Goal: Task Accomplishment & Management: Use online tool/utility

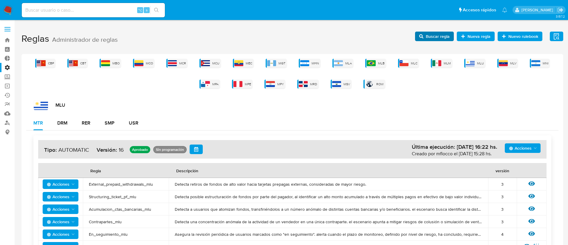
click at [439, 35] on span "Buscar regla" at bounding box center [437, 37] width 24 height 10
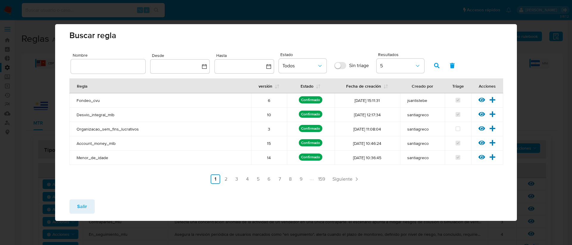
click at [91, 66] on input "text" at bounding box center [108, 67] width 74 height 8
type input "dolar_mep"
click at [433, 64] on button "button" at bounding box center [436, 65] width 15 height 14
click at [494, 100] on icon at bounding box center [493, 100] width 6 height 6
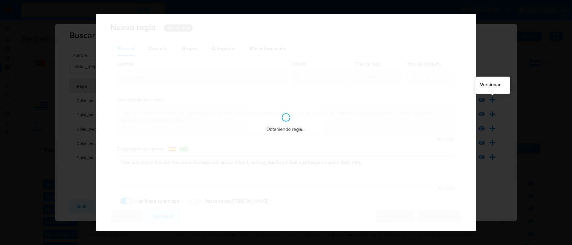
checkbox input "true"
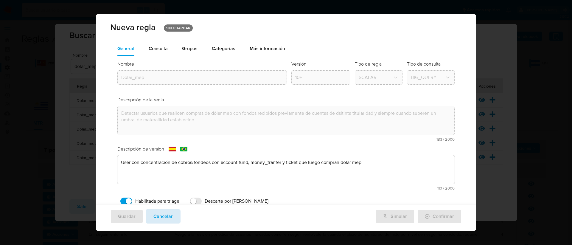
click at [174, 212] on button "Cancelar" at bounding box center [163, 216] width 35 height 14
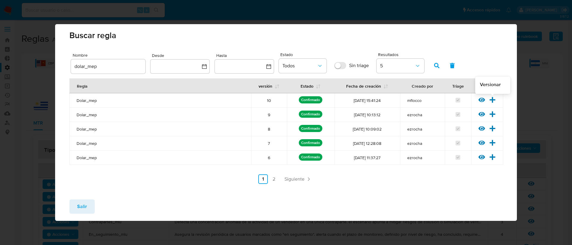
click at [491, 99] on icon at bounding box center [492, 100] width 7 height 7
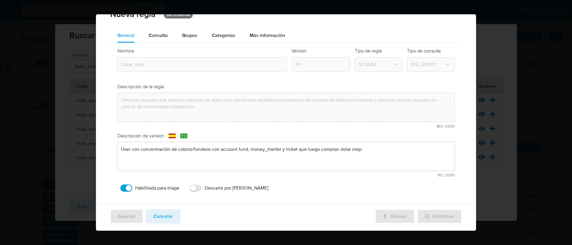
scroll to position [2, 0]
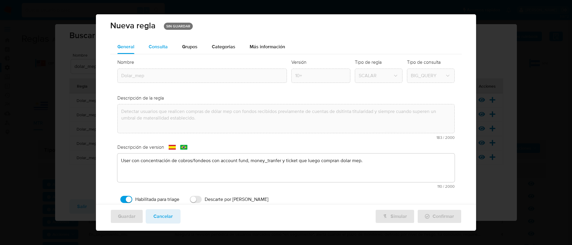
click at [157, 49] on span "Consulta" at bounding box center [158, 46] width 19 height 7
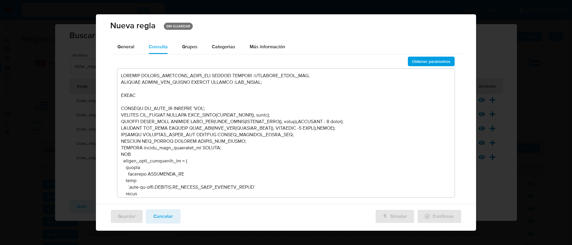
click at [273, 109] on textarea at bounding box center [286, 133] width 338 height 129
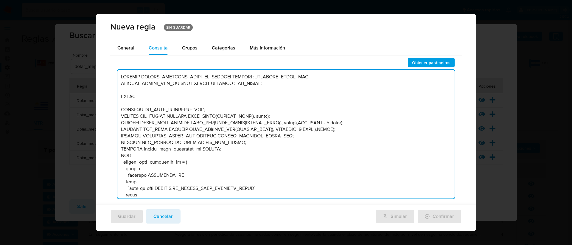
scroll to position [0, 0]
type textarea "DECLARE UMBRAL_INGRESOS_DOLAR_MEP NUMERIC DEFAULT :INGRESOS_DOLAR_MEP; DECLARE …"
click at [428, 66] on span "Obtener parámetros" at bounding box center [431, 63] width 38 height 8
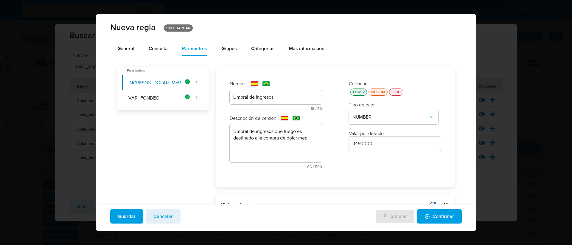
click at [356, 144] on input "3490000" at bounding box center [395, 144] width 92 height 8
type input "3990000"
click at [131, 213] on span "Guardar" at bounding box center [127, 216] width 18 height 13
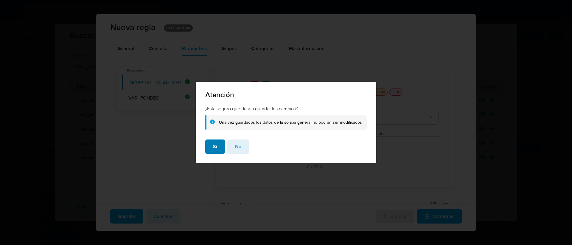
click at [219, 148] on button "Si" at bounding box center [215, 146] width 20 height 14
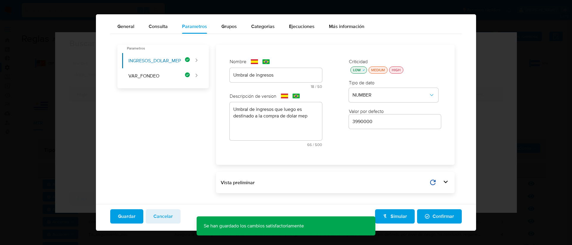
scroll to position [26, 0]
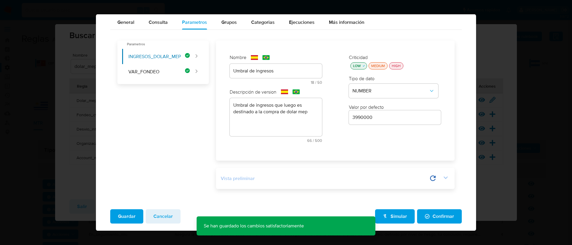
click at [441, 180] on icon at bounding box center [445, 177] width 8 height 8
click at [413, 178] on icon at bounding box center [416, 178] width 8 height 8
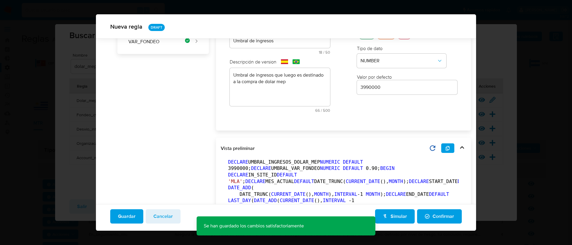
scroll to position [61, 0]
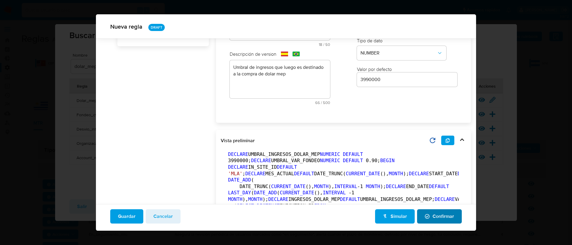
click at [434, 217] on span "Confirmar" at bounding box center [439, 216] width 29 height 13
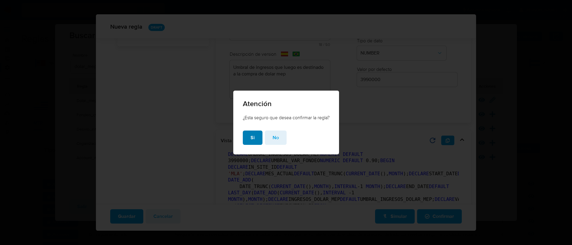
click at [248, 138] on button "Si" at bounding box center [253, 137] width 20 height 14
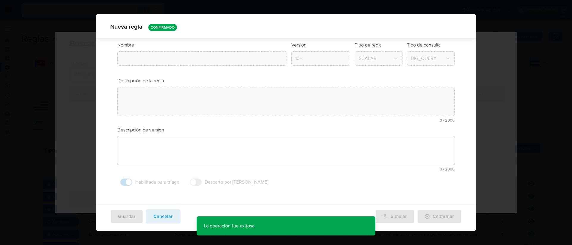
type input "Dolar_mep"
type textarea "Detectar usuarios que realicen compras de dólar mep con fondos recibidos previa…"
type textarea "User con concentración de cobros/fondeos con account fund, money_tranfer y tick…"
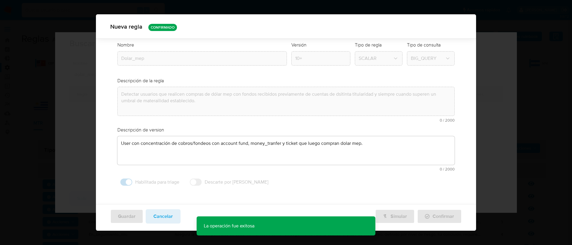
scroll to position [19, 0]
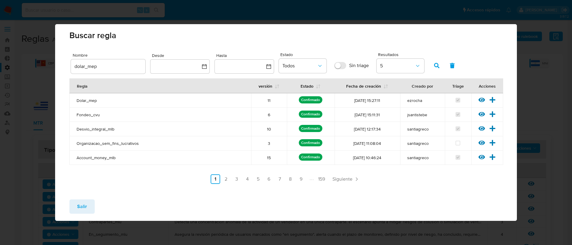
click at [90, 202] on button "Salir" at bounding box center [81, 206] width 25 height 14
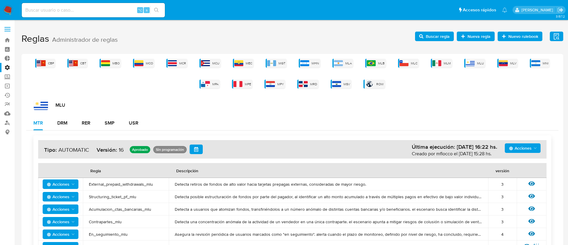
click at [431, 36] on span "Buscar regla" at bounding box center [437, 37] width 24 height 10
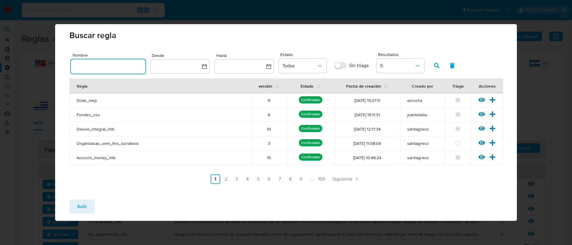
click at [93, 68] on input "text" at bounding box center [108, 67] width 74 height 8
type input "opera"
click at [434, 67] on icon "button" at bounding box center [436, 65] width 5 height 5
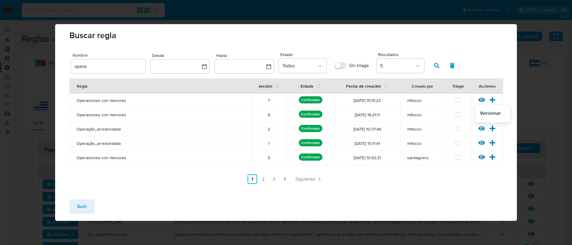
click at [493, 129] on icon at bounding box center [492, 128] width 7 height 7
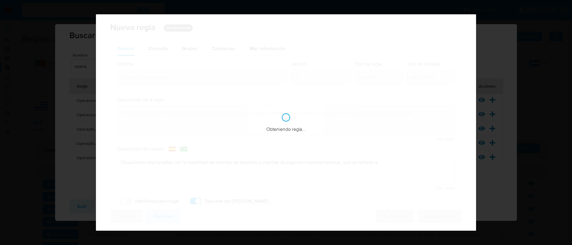
checkbox input "true"
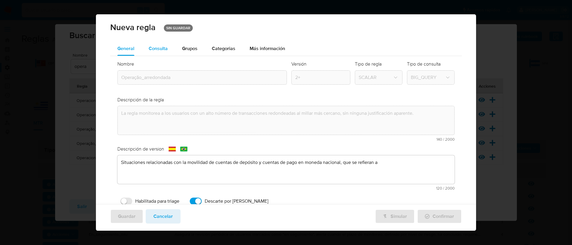
click at [156, 46] on span "Consulta" at bounding box center [158, 48] width 19 height 7
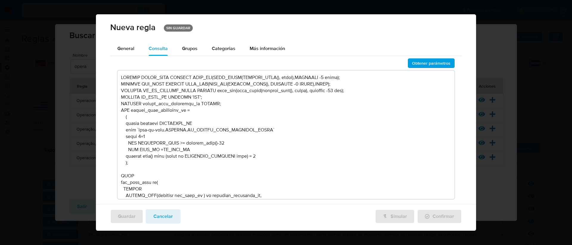
click at [259, 116] on textarea at bounding box center [286, 134] width 338 height 129
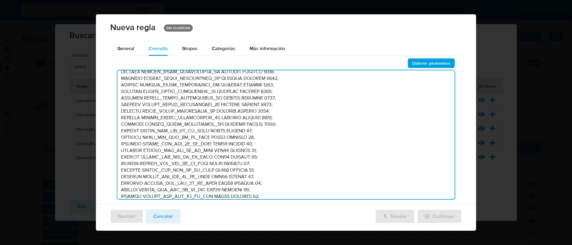
scroll to position [0, 0]
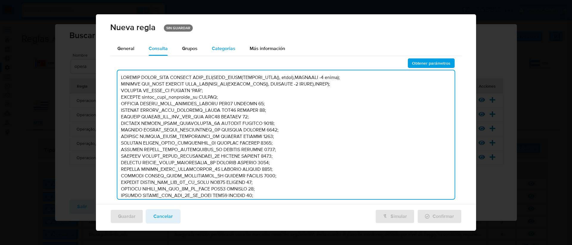
type textarea "DECLARE START_DATE DEFAULT DATE_ADD(DATE_TRUNC(CURRENT_DATE(), month),INTERVAL …"
click at [224, 47] on span "Categorias" at bounding box center [224, 48] width 24 height 7
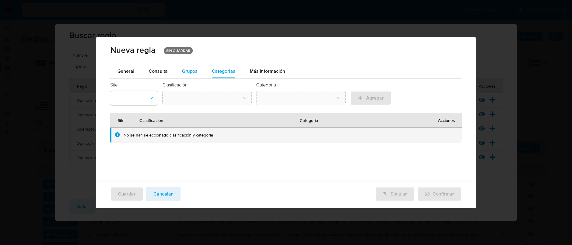
click at [189, 66] on div "Grupos" at bounding box center [189, 71] width 15 height 14
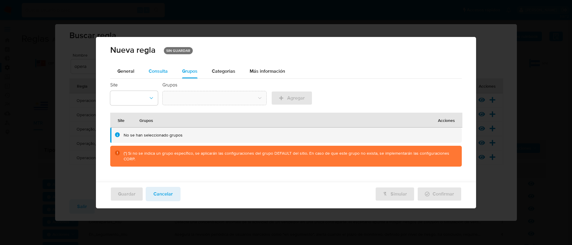
click at [156, 69] on span "Consulta" at bounding box center [158, 71] width 19 height 7
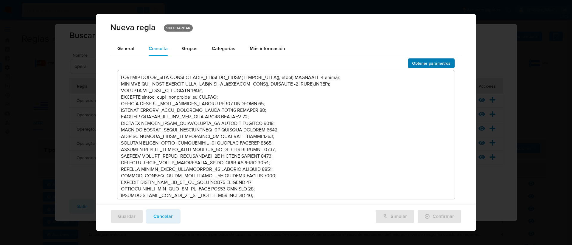
click at [427, 66] on span "Obtener parámetros" at bounding box center [431, 63] width 38 height 8
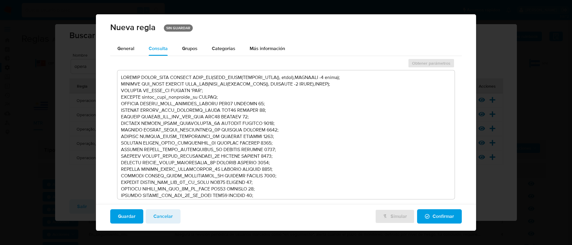
click at [425, 213] on span "Confirmar" at bounding box center [439, 216] width 29 height 13
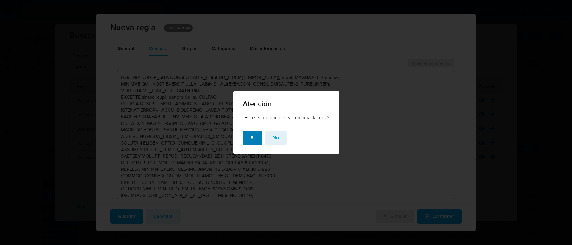
click at [251, 136] on span "Si" at bounding box center [253, 137] width 4 height 13
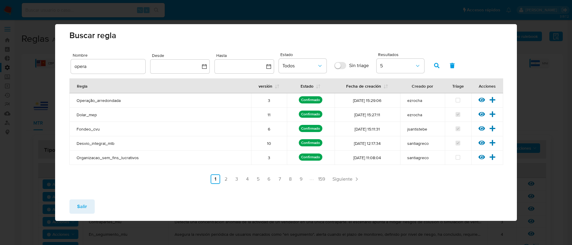
click at [89, 66] on input "opera" at bounding box center [108, 67] width 74 height 8
type input "mpos"
click at [440, 65] on button "button" at bounding box center [436, 65] width 15 height 14
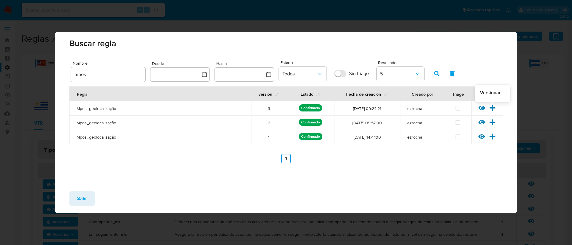
click at [494, 107] on icon at bounding box center [493, 108] width 6 height 6
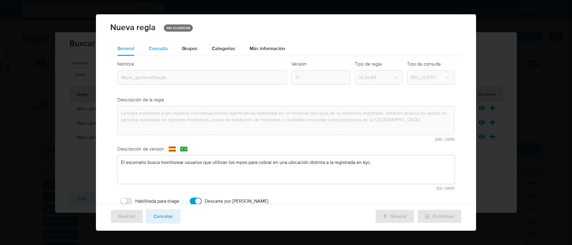
click at [151, 50] on span "Consulta" at bounding box center [158, 48] width 19 height 7
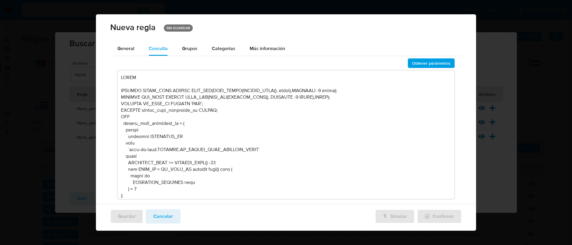
click at [237, 118] on textarea at bounding box center [286, 134] width 338 height 129
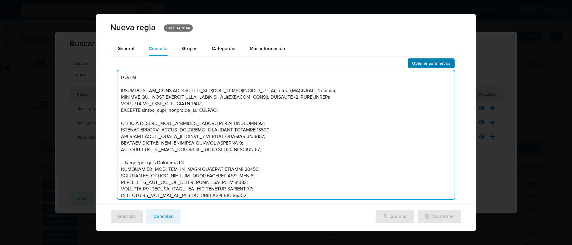
type textarea "LOREM IPSUMDO SITAM_CONS ADIPISC ELIT_SED(DOEI_TEMPO(INCIDID_UTLA(), etdol),MAG…"
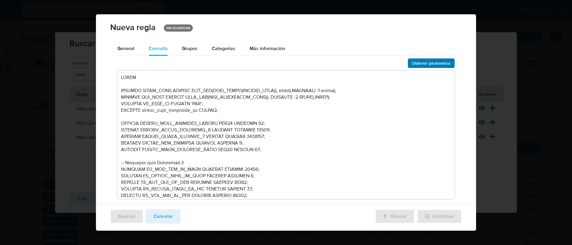
click at [423, 61] on span "Obtener parámetros" at bounding box center [431, 63] width 38 height 8
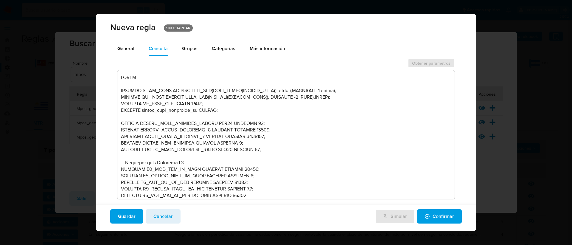
click at [426, 218] on span "Confirmar" at bounding box center [439, 216] width 29 height 13
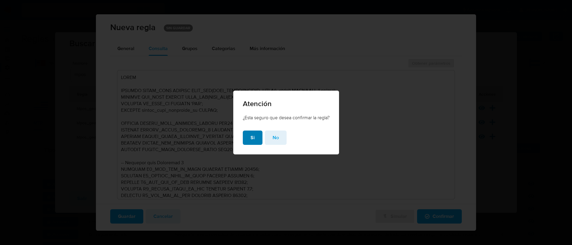
click at [252, 135] on span "Si" at bounding box center [253, 137] width 4 height 13
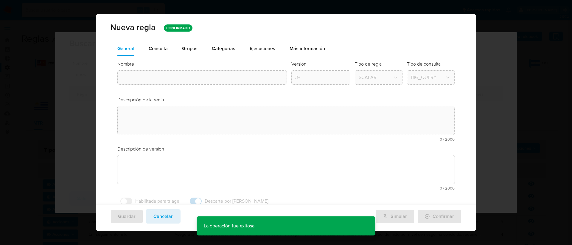
type textarea "El escenario busca monitorear usuarios que utilizan los mpos para cobrar en una…"
type input "Mpos_geolocalização"
type textarea "La regla monitorea a los usuarios con transacciones significativas realizadas e…"
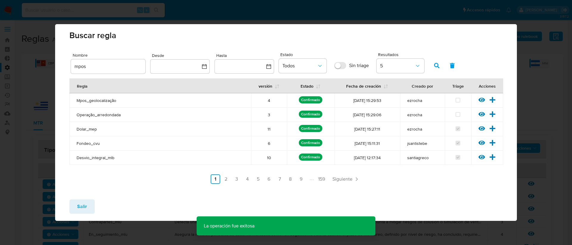
click at [83, 211] on span "Salir" at bounding box center [82, 206] width 10 height 13
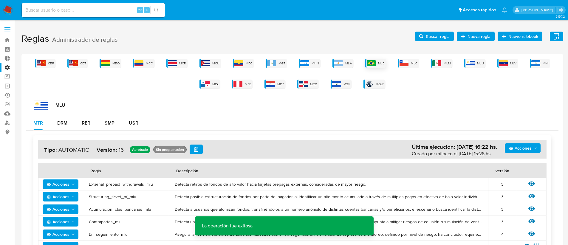
click at [378, 62] on span "MLB" at bounding box center [381, 63] width 7 height 4
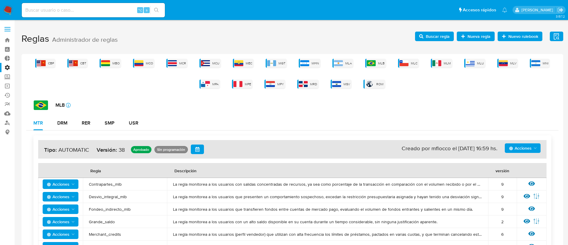
click at [433, 38] on span "Buscar regla" at bounding box center [437, 37] width 24 height 10
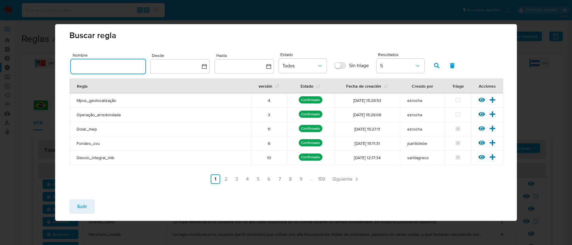
click at [77, 69] on input "text" at bounding box center [108, 67] width 74 height 8
type input "investimento"
click at [437, 66] on icon "button" at bounding box center [436, 65] width 5 height 5
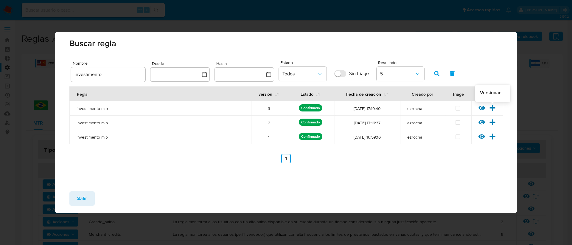
click at [491, 106] on icon at bounding box center [492, 108] width 7 height 7
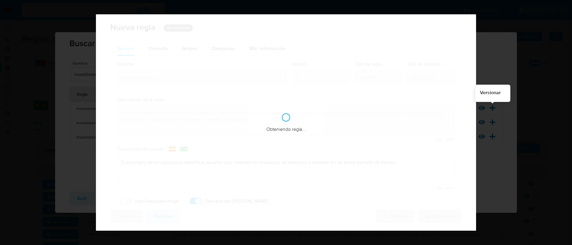
checkbox input "true"
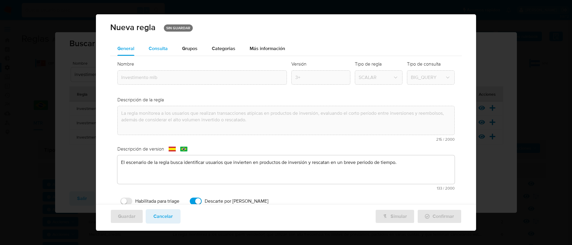
click at [162, 46] on span "Consulta" at bounding box center [158, 48] width 19 height 7
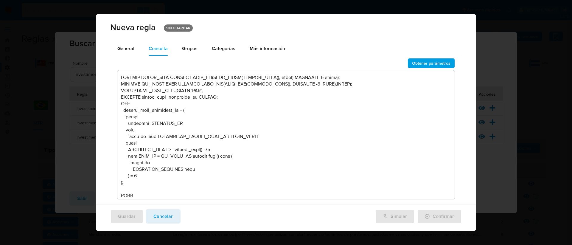
click at [250, 120] on textarea at bounding box center [286, 134] width 338 height 129
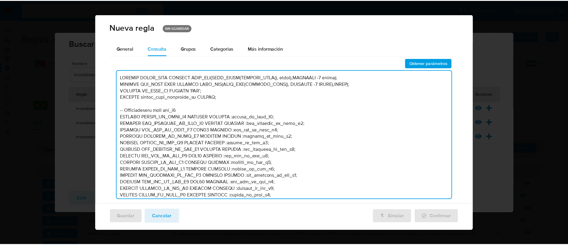
scroll to position [2988, 0]
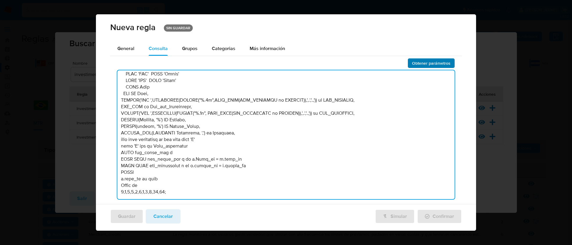
type textarea "DECLARE START_DATE DEFAULT DATE_ADD(DATE_TRUNC(CURRENT_DATE(), month),INTERVAL …"
click at [421, 65] on span "Obtener parámetros" at bounding box center [431, 63] width 38 height 8
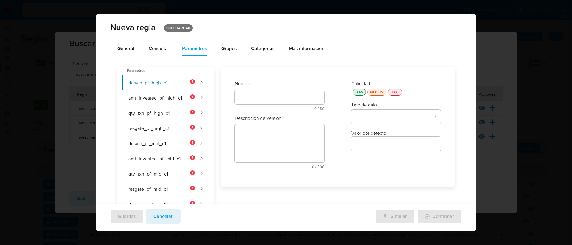
click at [163, 212] on span "Cancelar" at bounding box center [162, 216] width 19 height 13
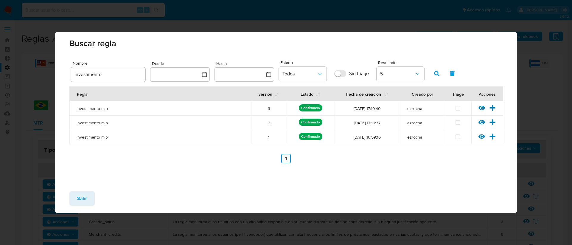
click at [77, 202] on span "Salir" at bounding box center [82, 198] width 10 height 13
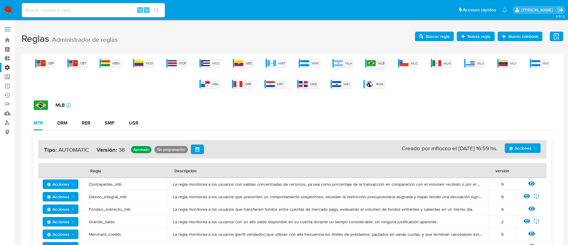
click at [375, 63] on img at bounding box center [370, 63] width 9 height 6
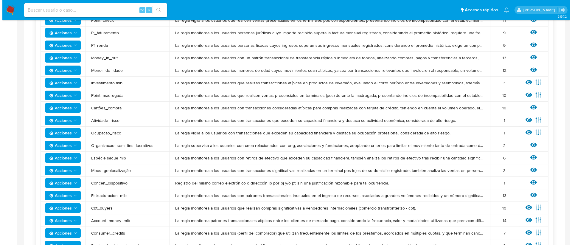
scroll to position [0, 0]
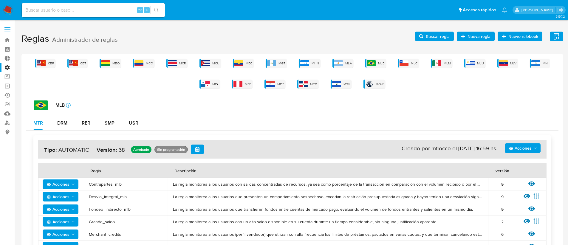
click at [438, 37] on span "Buscar regla" at bounding box center [437, 37] width 24 height 10
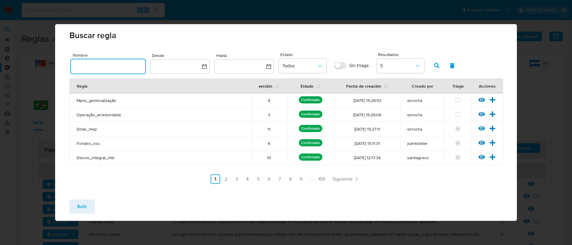
click at [84, 68] on input "text" at bounding box center [108, 67] width 74 height 8
type input "especie"
click at [439, 63] on icon "button" at bounding box center [436, 65] width 5 height 5
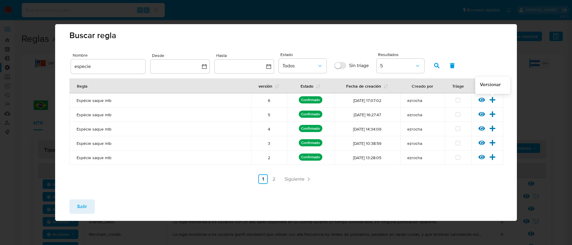
click at [494, 101] on icon at bounding box center [492, 100] width 7 height 7
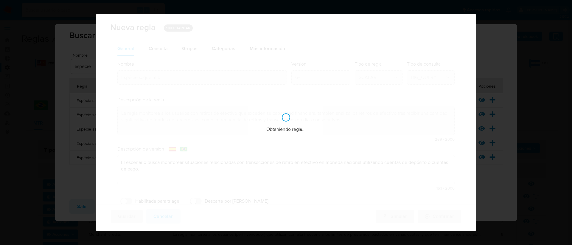
checkbox input "true"
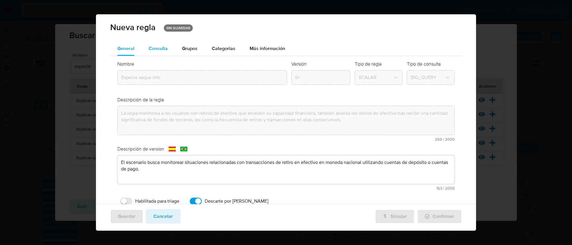
click at [154, 52] on div "Consulta" at bounding box center [158, 48] width 19 height 14
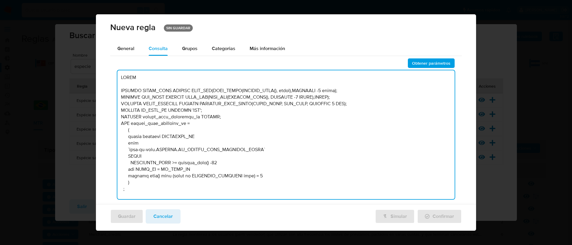
click at [268, 130] on textarea at bounding box center [286, 134] width 338 height 129
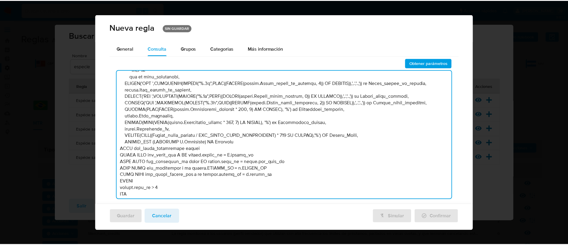
scroll to position [4246, 0]
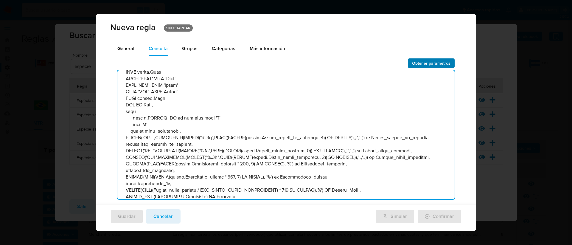
type textarea "LOREM IPSUMDO SITAM_CONS ADIPISC ELIT_SED(DOEI_TEMPO(INCIDID_UTLA(), etdol),MAG…"
click at [421, 65] on span "Obtener parámetros" at bounding box center [431, 63] width 38 height 8
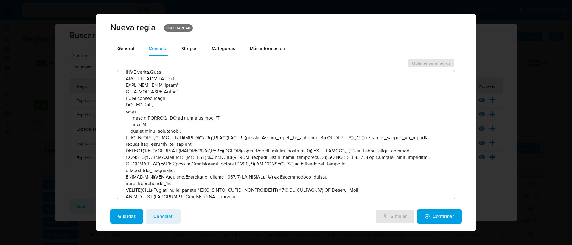
click at [425, 215] on icon "button" at bounding box center [427, 216] width 5 height 5
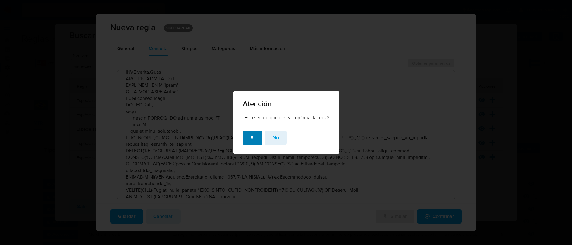
click at [247, 136] on button "Si" at bounding box center [253, 137] width 20 height 14
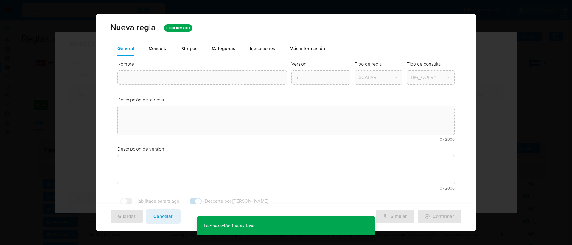
type textarea "El escenario busca monitorear situaciones relacionadas con transacciones de ret…"
type input "Espécie saque mlb"
type textarea "La regla monitorea a los usuarios con retiros de efectivo que exceden su capaci…"
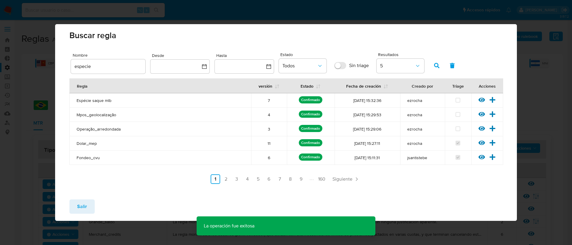
click at [85, 205] on span "Salir" at bounding box center [82, 206] width 10 height 13
